Goal: Task Accomplishment & Management: Manage account settings

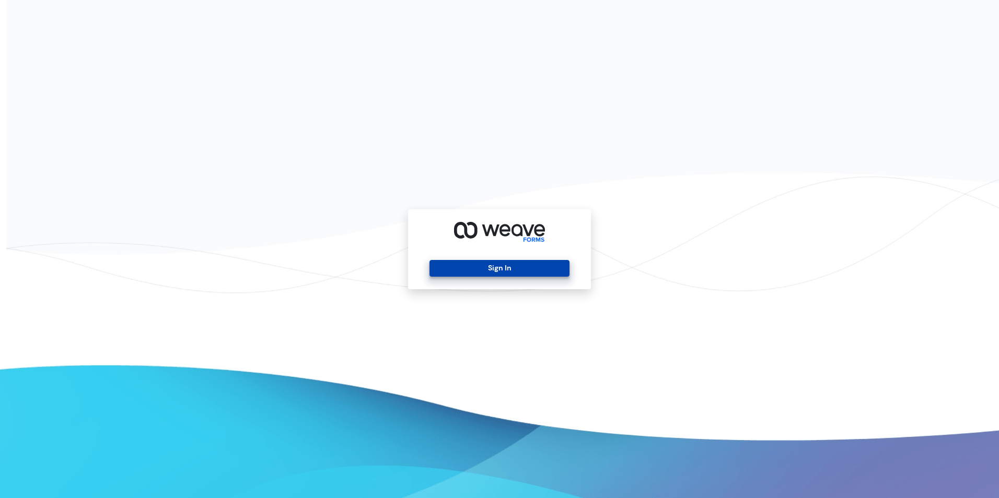
click at [461, 268] on button "Sign In" at bounding box center [498, 268] width 139 height 17
click at [459, 270] on button "Sign In" at bounding box center [498, 268] width 139 height 17
